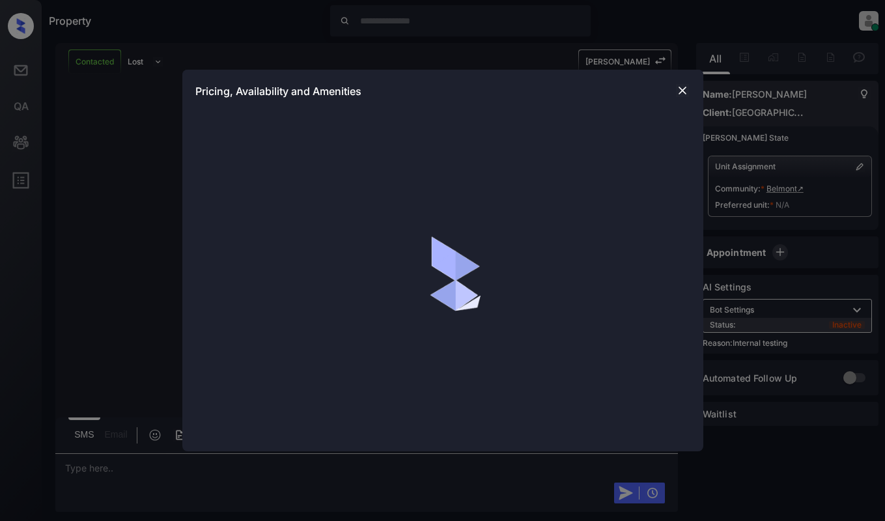
scroll to position [1672, 0]
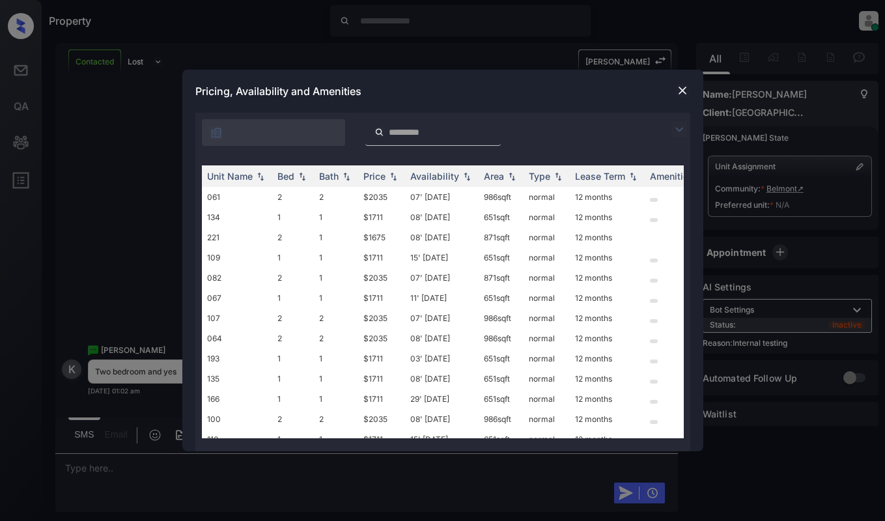
click at [679, 133] on img at bounding box center [679, 130] width 16 height 16
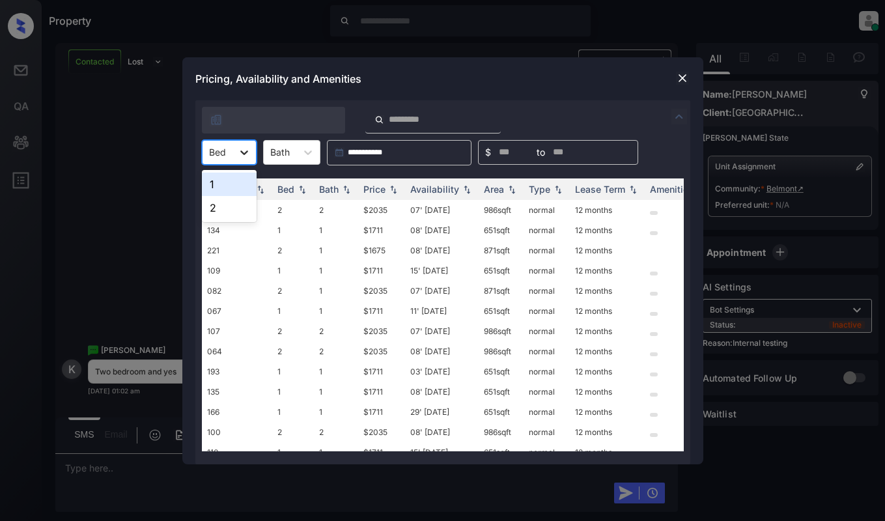
click at [238, 155] on icon at bounding box center [244, 152] width 13 height 13
click at [235, 204] on div "2" at bounding box center [229, 207] width 55 height 23
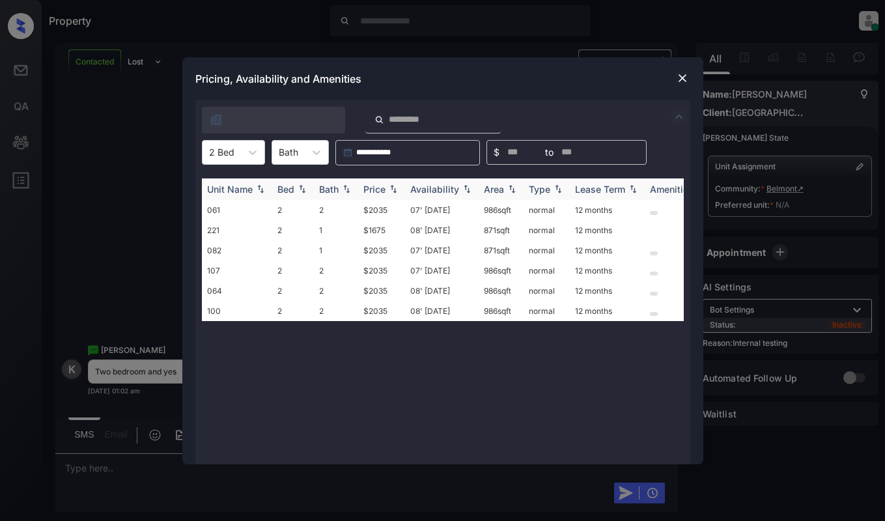
click at [374, 193] on div "Price" at bounding box center [374, 189] width 22 height 11
click at [374, 210] on td "$1675" at bounding box center [381, 210] width 47 height 20
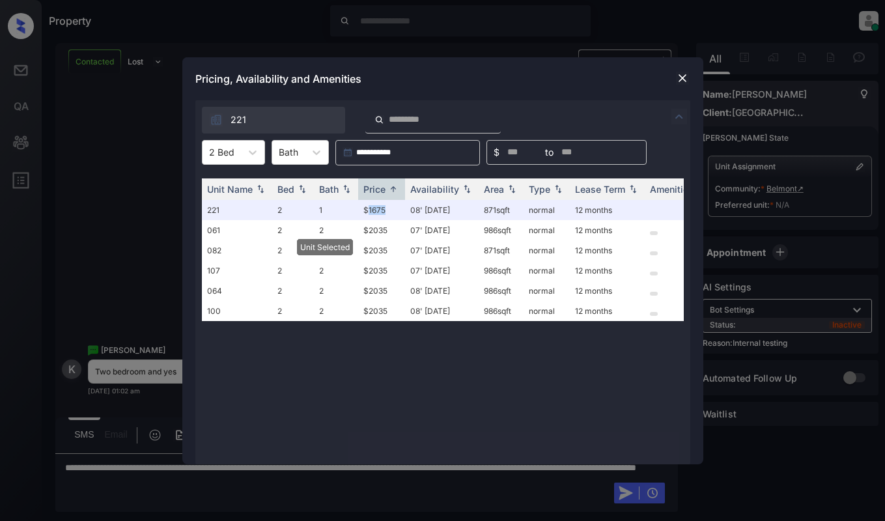
click at [686, 79] on img at bounding box center [682, 78] width 13 height 13
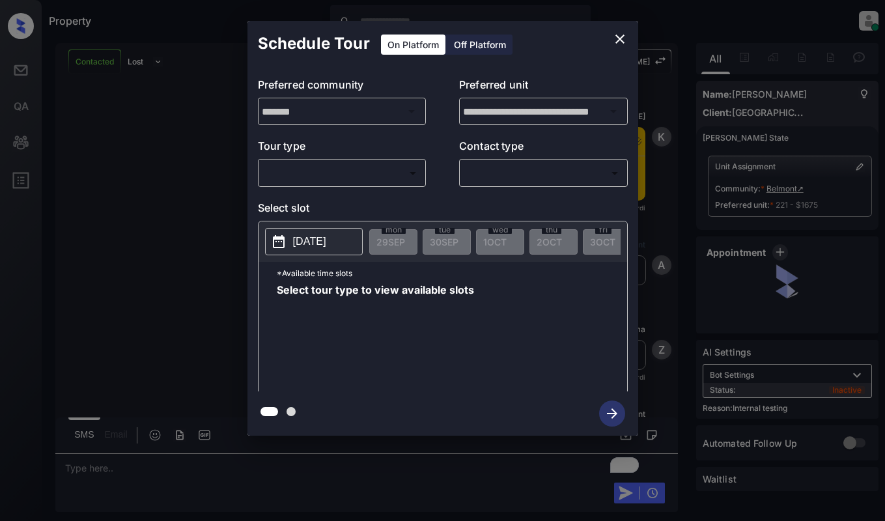
scroll to position [2094, 0]
click at [357, 175] on body "Property Dominic Ceralde Online Set yourself offline Set yourself on break Prof…" at bounding box center [442, 260] width 885 height 521
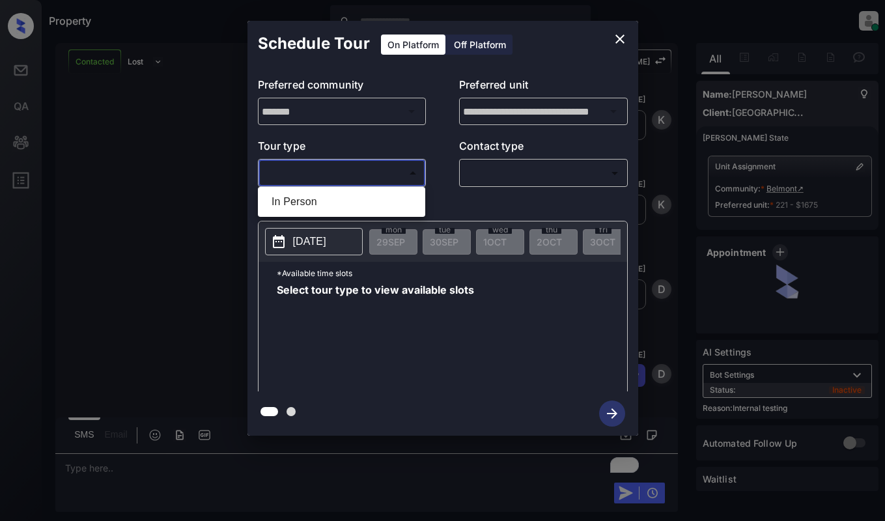
click at [371, 195] on li "In Person" at bounding box center [341, 201] width 161 height 23
type input "********"
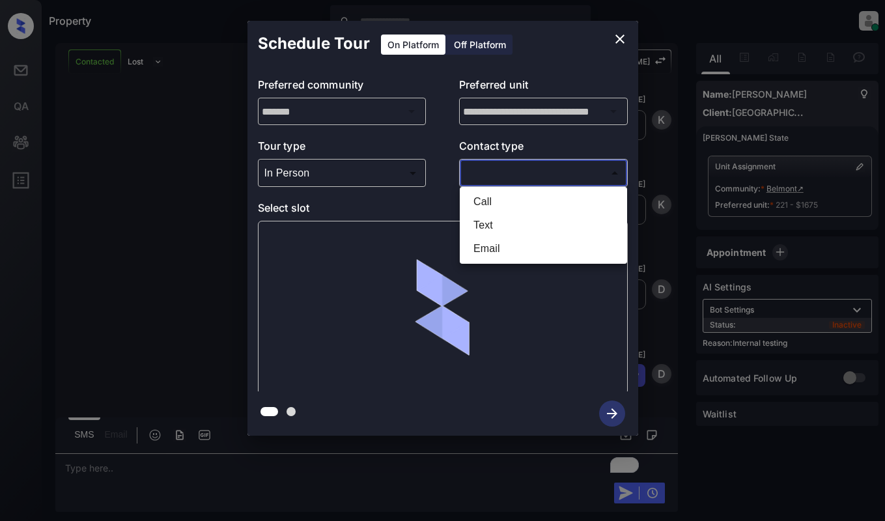
click at [529, 165] on body "Property Dominic Ceralde Online Set yourself offline Set yourself on break Prof…" at bounding box center [442, 260] width 885 height 521
click at [499, 222] on li "Text" at bounding box center [543, 225] width 161 height 23
type input "****"
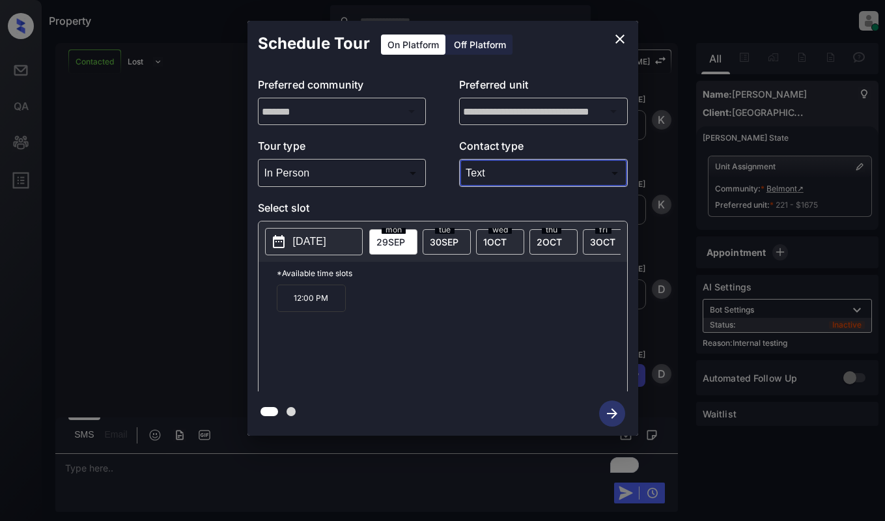
click at [326, 242] on p "2025-09-29" at bounding box center [309, 242] width 33 height 16
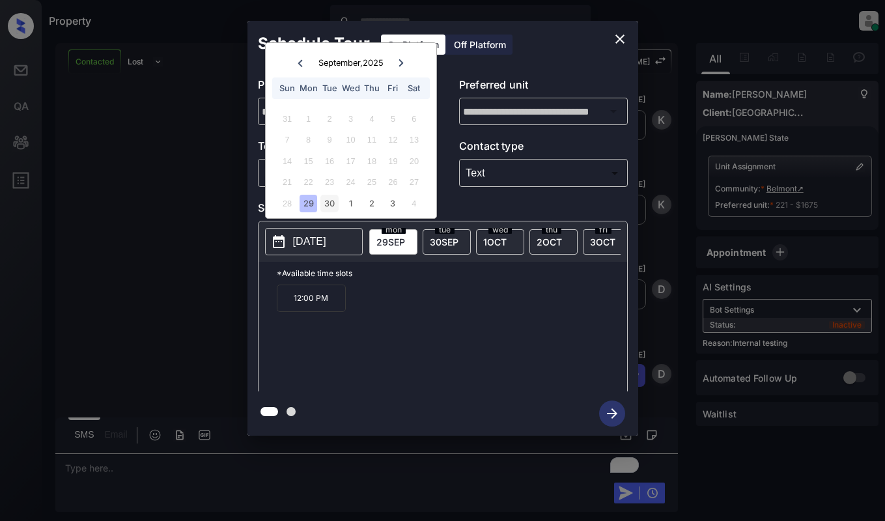
click at [328, 204] on div "30" at bounding box center [329, 204] width 18 height 18
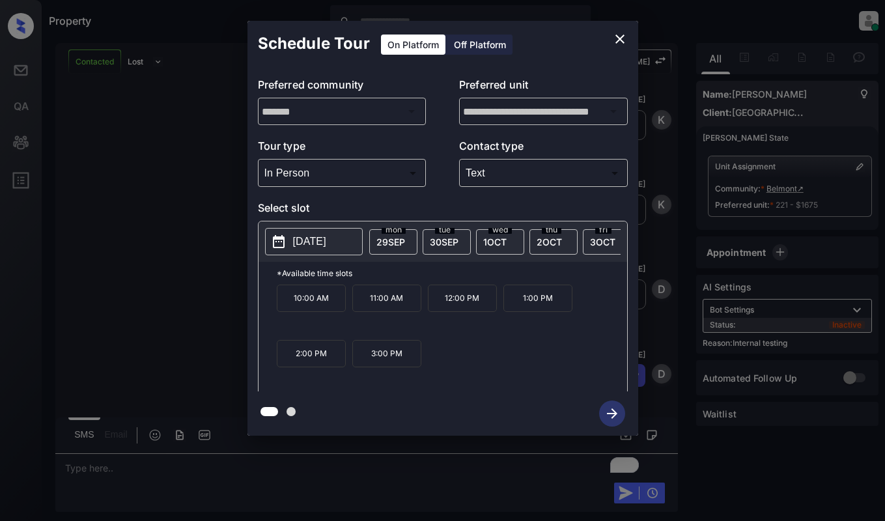
click at [394, 305] on p "11:00 AM" at bounding box center [386, 298] width 69 height 27
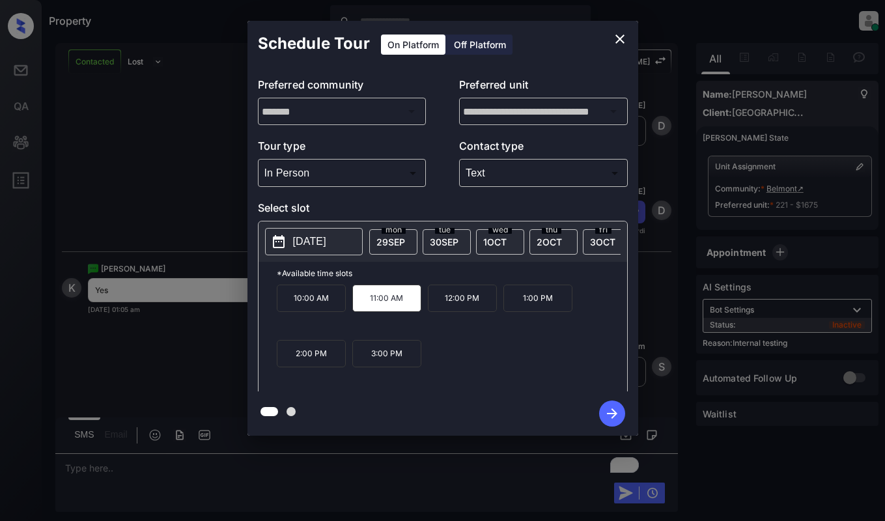
scroll to position [2258, 0]
click at [328, 424] on div at bounding box center [442, 413] width 391 height 44
click at [612, 410] on icon "button" at bounding box center [612, 413] width 10 height 10
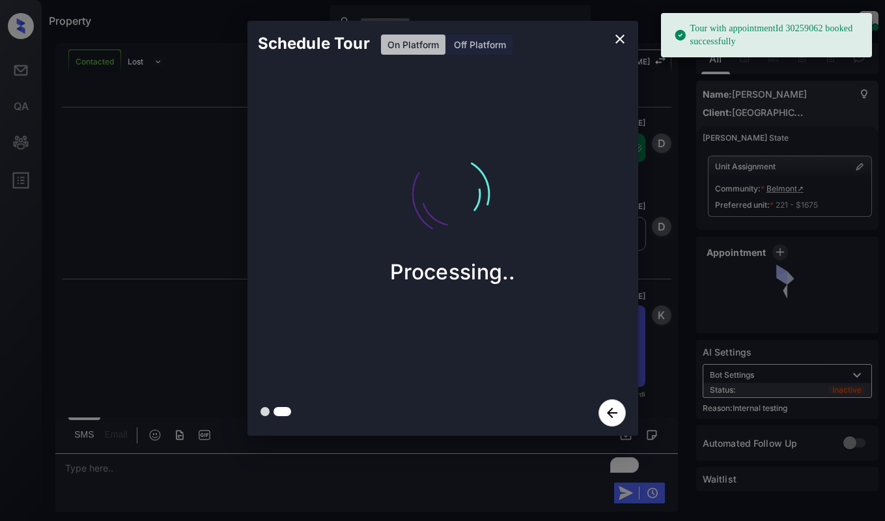
scroll to position [2566, 0]
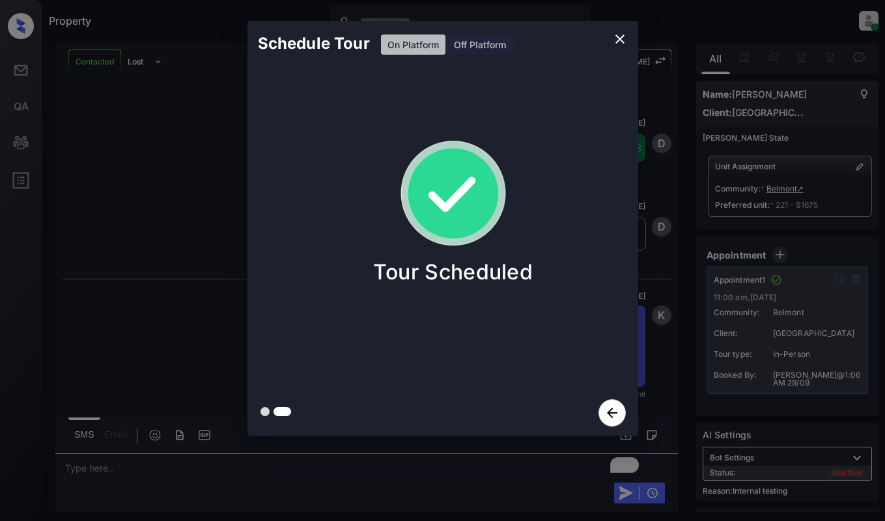
click at [687, 288] on div "Schedule Tour On Platform Off Platform Tour Scheduled" at bounding box center [442, 228] width 885 height 456
